Goal: Check status

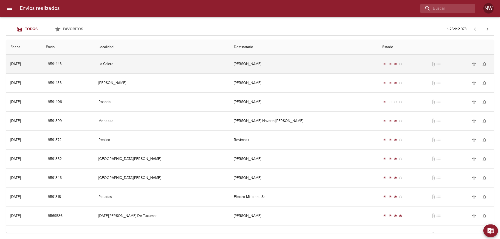
click at [327, 73] on td "[PERSON_NAME]" at bounding box center [303, 64] width 149 height 19
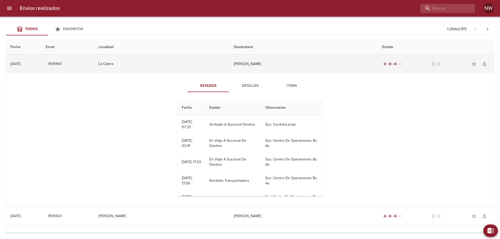
click at [254, 68] on td "[PERSON_NAME]" at bounding box center [303, 64] width 149 height 19
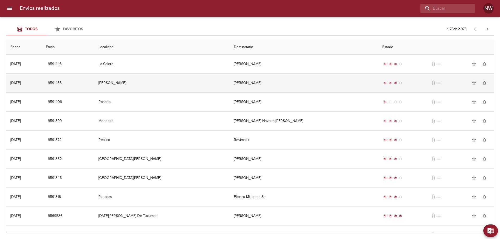
click at [248, 90] on td "[PERSON_NAME]" at bounding box center [303, 83] width 149 height 19
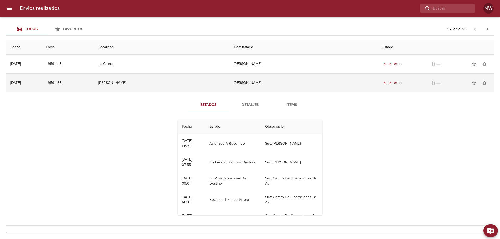
click at [248, 90] on td "[PERSON_NAME]" at bounding box center [303, 83] width 149 height 19
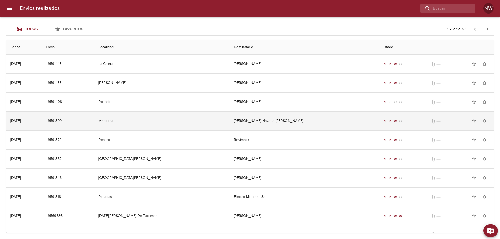
click at [254, 130] on td "[PERSON_NAME] Navarta [PERSON_NAME]" at bounding box center [303, 121] width 149 height 19
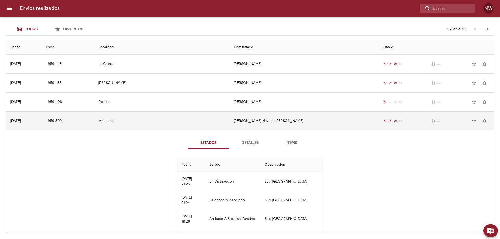
click at [254, 129] on td "[PERSON_NAME] Navarta [PERSON_NAME]" at bounding box center [303, 121] width 149 height 19
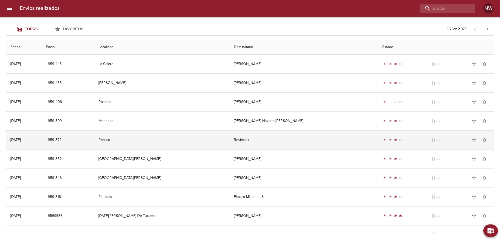
click at [253, 142] on td "Revimack" at bounding box center [303, 140] width 149 height 19
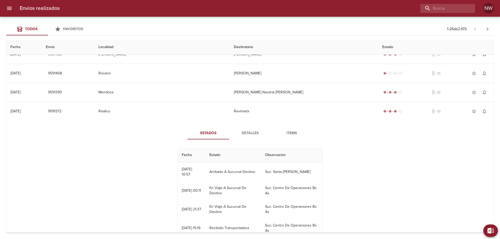
scroll to position [52, 0]
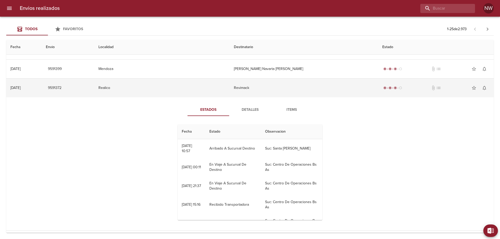
click at [261, 91] on td "Revimack" at bounding box center [303, 88] width 149 height 19
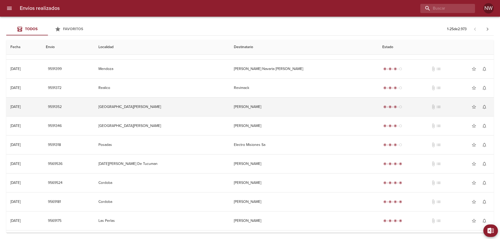
click at [262, 116] on td "[PERSON_NAME]" at bounding box center [303, 107] width 149 height 19
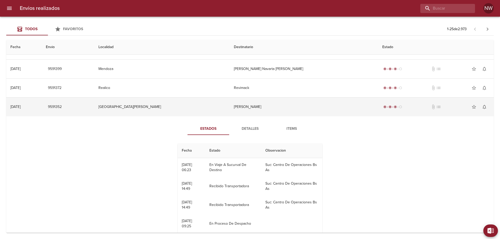
click at [262, 116] on td "[PERSON_NAME]" at bounding box center [303, 107] width 149 height 19
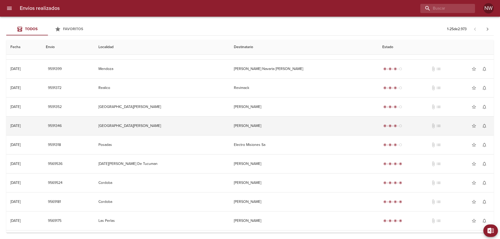
click at [260, 133] on td "[PERSON_NAME]" at bounding box center [303, 126] width 149 height 19
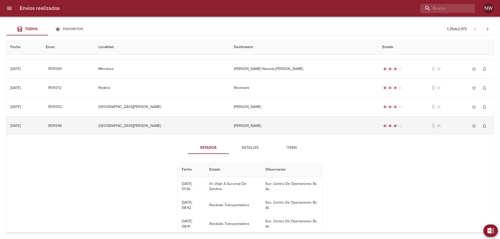
click at [260, 133] on td "[PERSON_NAME]" at bounding box center [303, 126] width 149 height 19
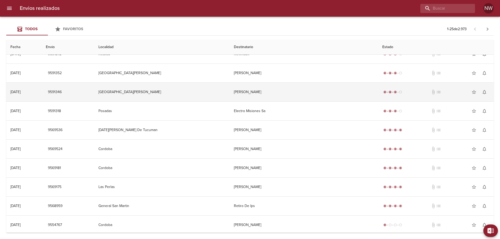
scroll to position [130, 0]
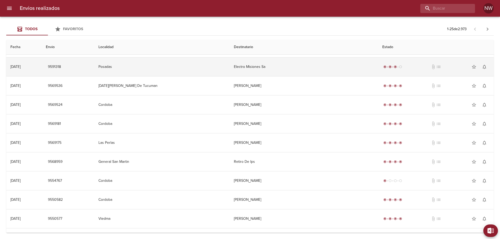
click at [260, 74] on td "Electro Misiones Sa" at bounding box center [303, 66] width 149 height 19
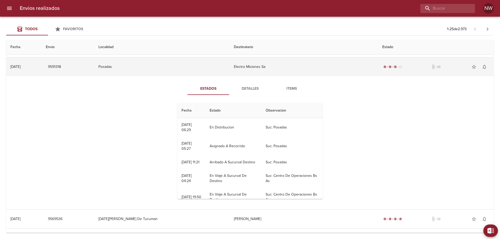
click at [262, 76] on td "Electro Misiones Sa" at bounding box center [303, 66] width 149 height 19
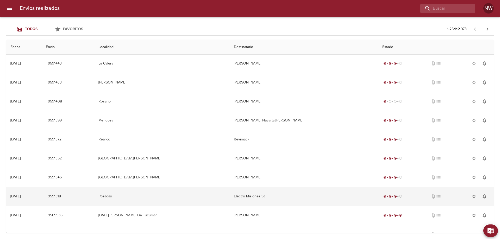
scroll to position [0, 0]
